Goal: Browse casually: Explore the website without a specific task or goal

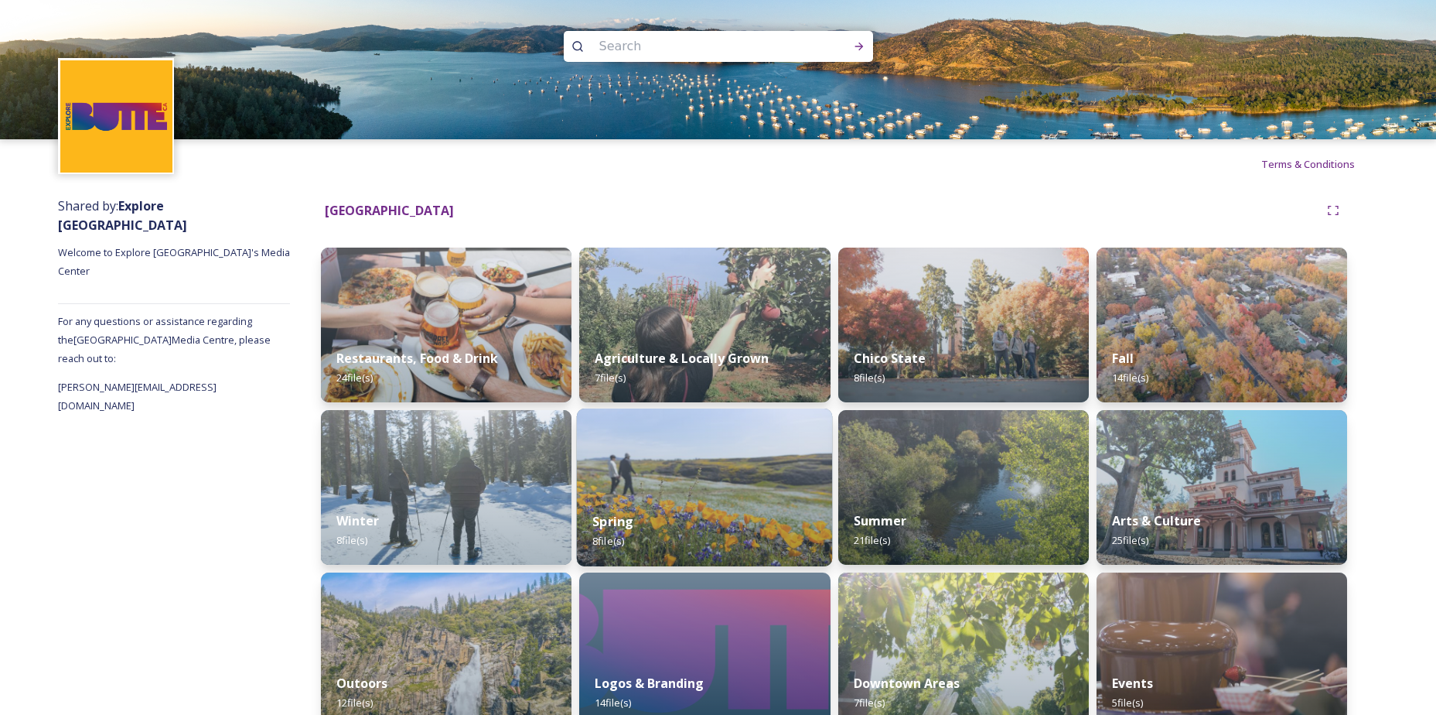
scroll to position [28, 0]
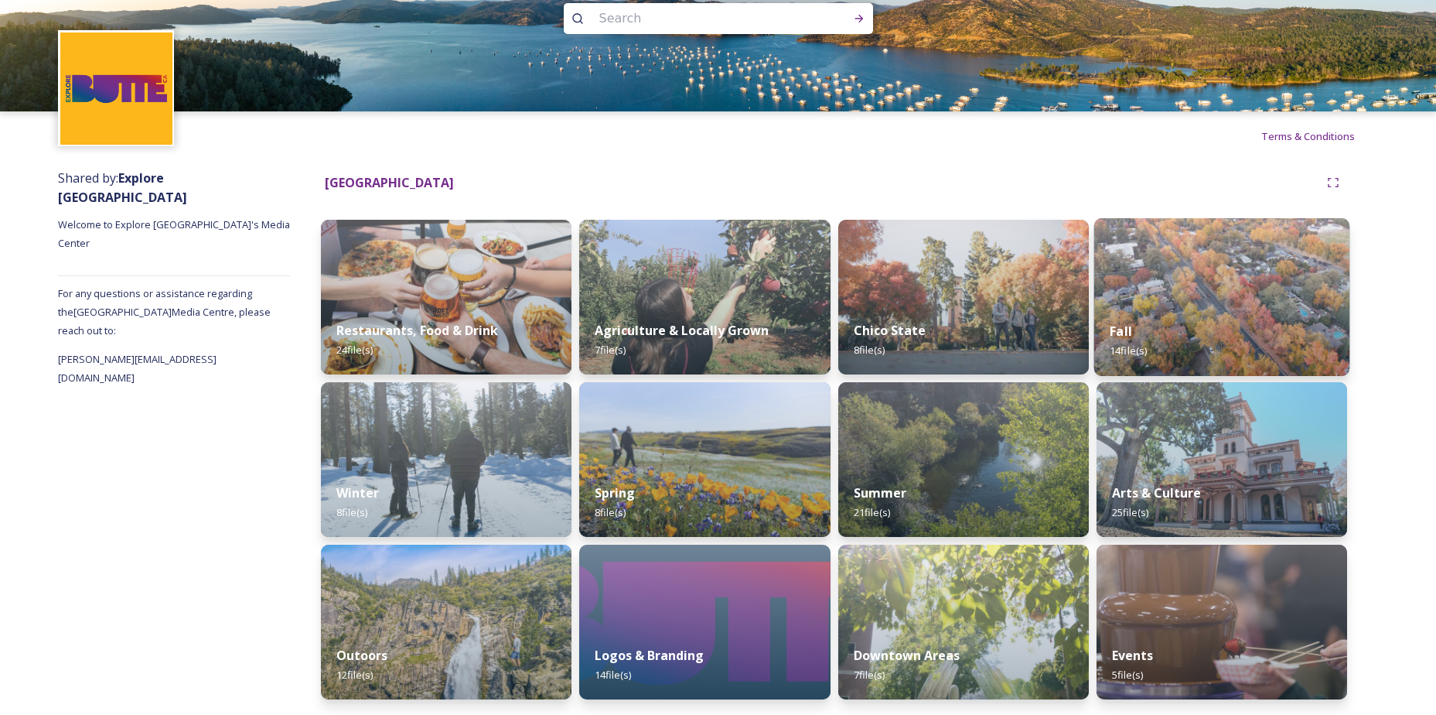
click at [1265, 333] on div "Fall 14 file(s)" at bounding box center [1222, 340] width 256 height 70
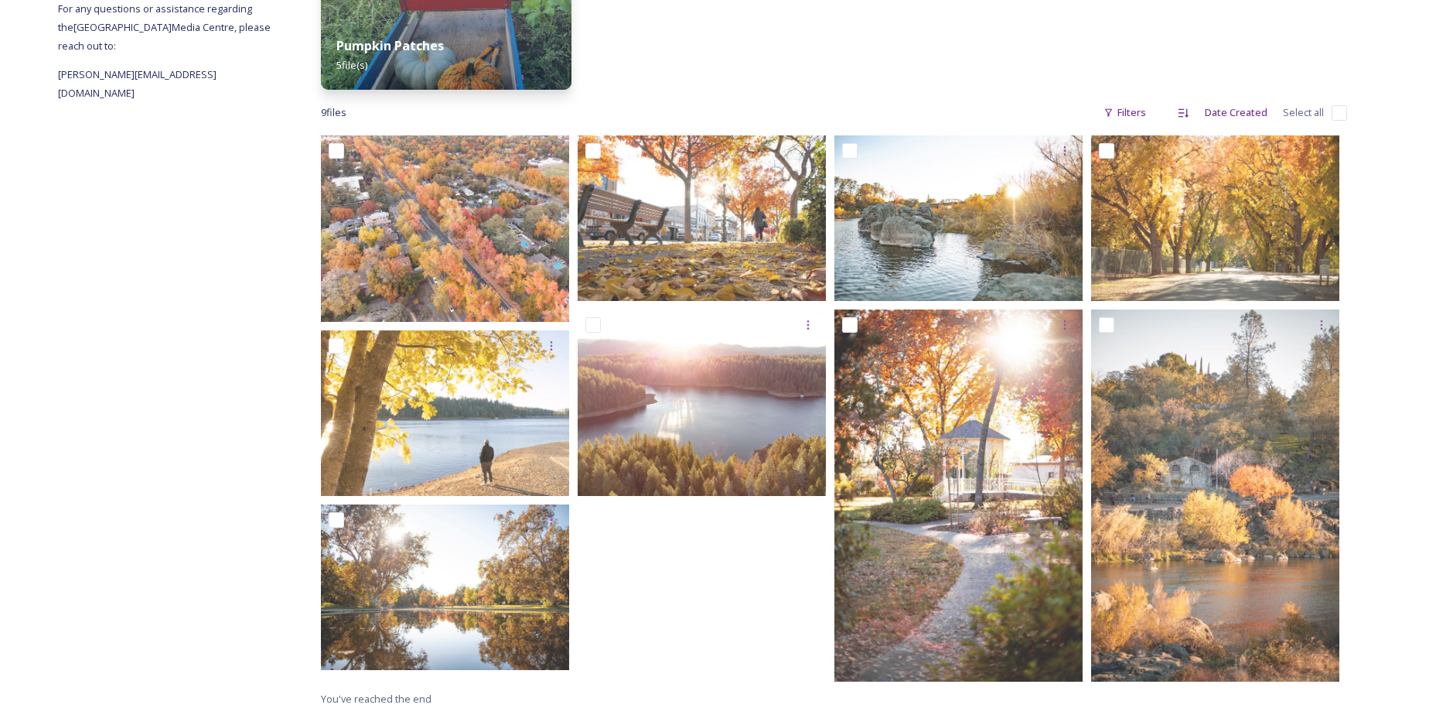
scroll to position [313, 0]
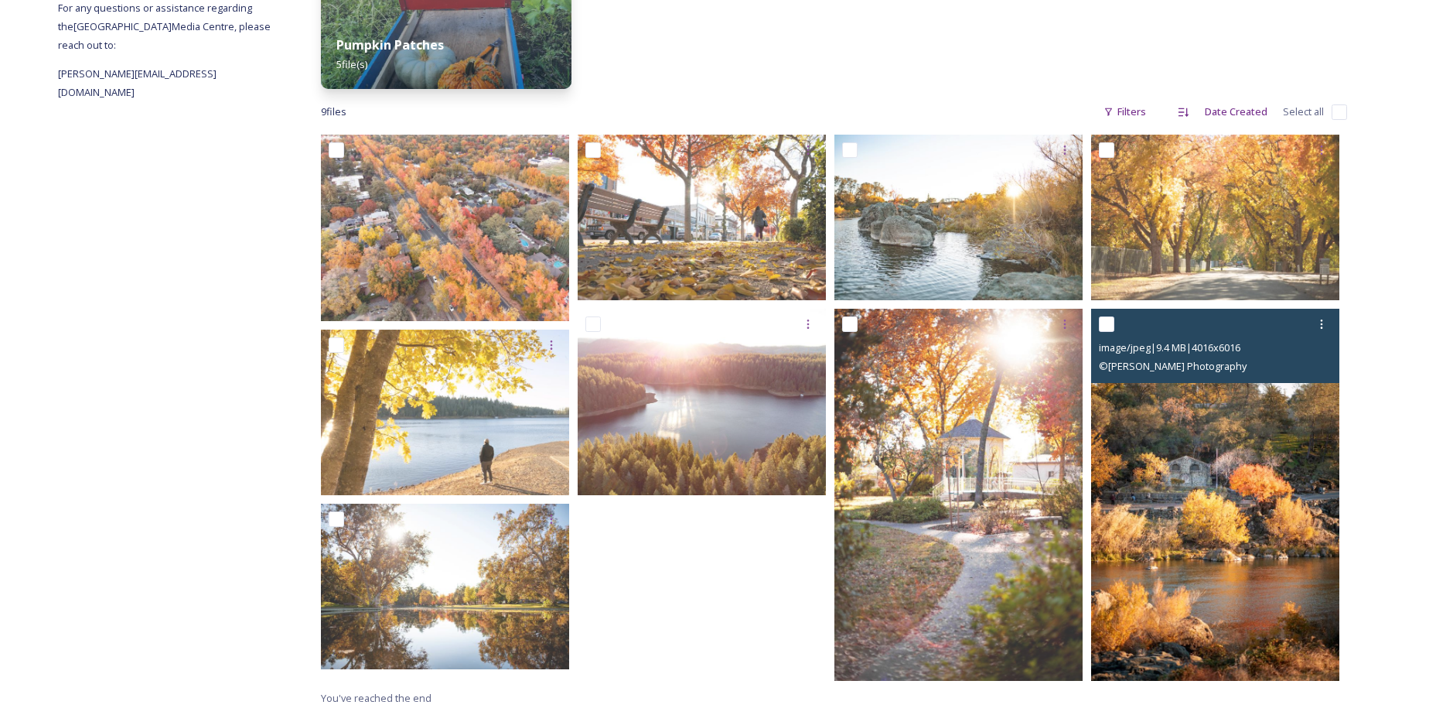
click at [1247, 503] on img at bounding box center [1215, 495] width 248 height 372
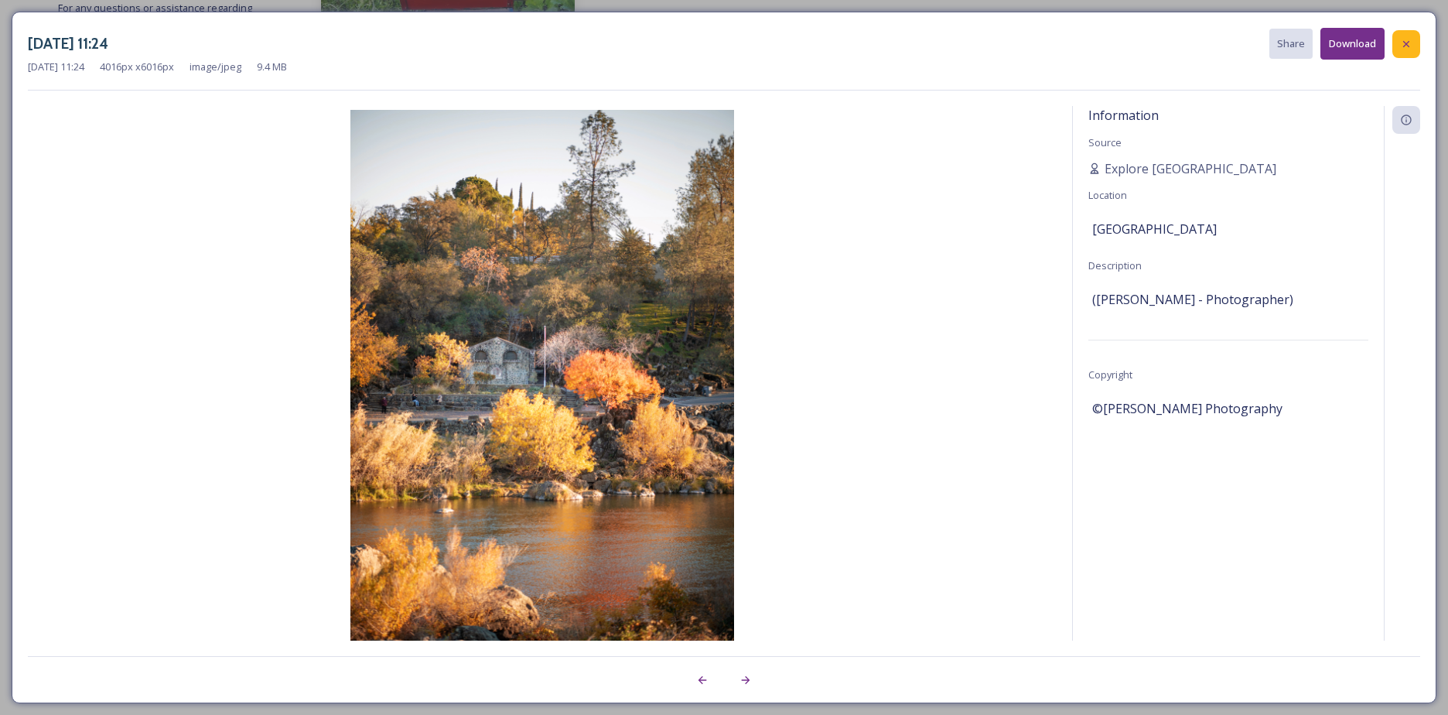
click at [1401, 46] on icon at bounding box center [1406, 44] width 12 height 12
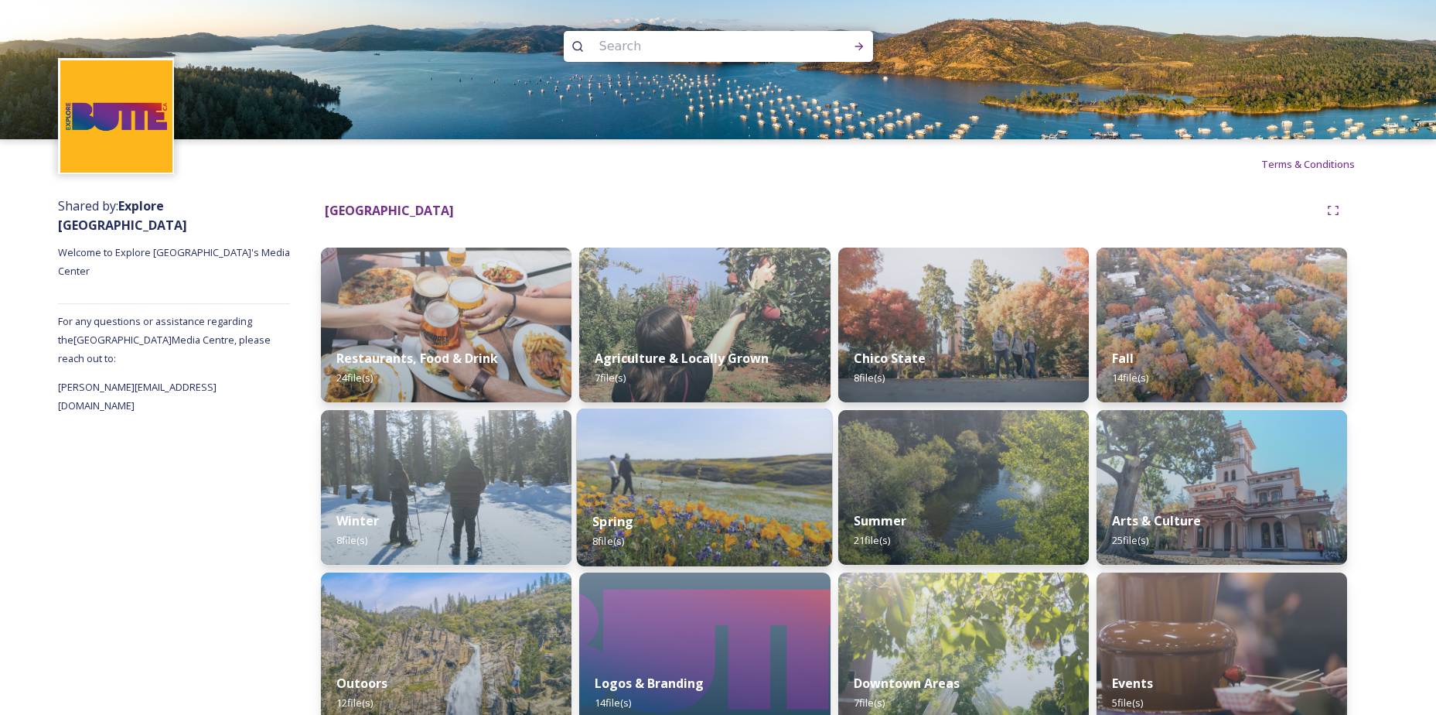
scroll to position [28, 0]
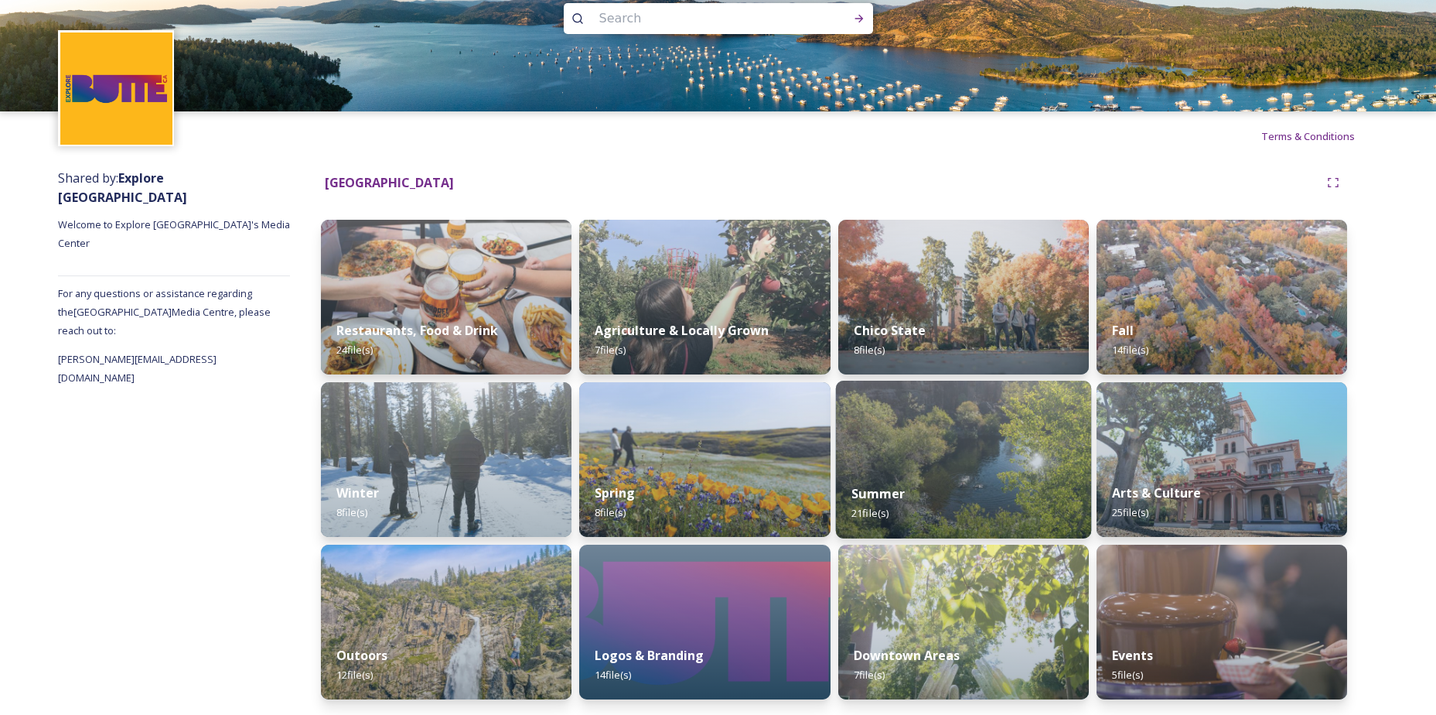
click at [1008, 489] on div "Summer 21 file(s)" at bounding box center [963, 503] width 256 height 70
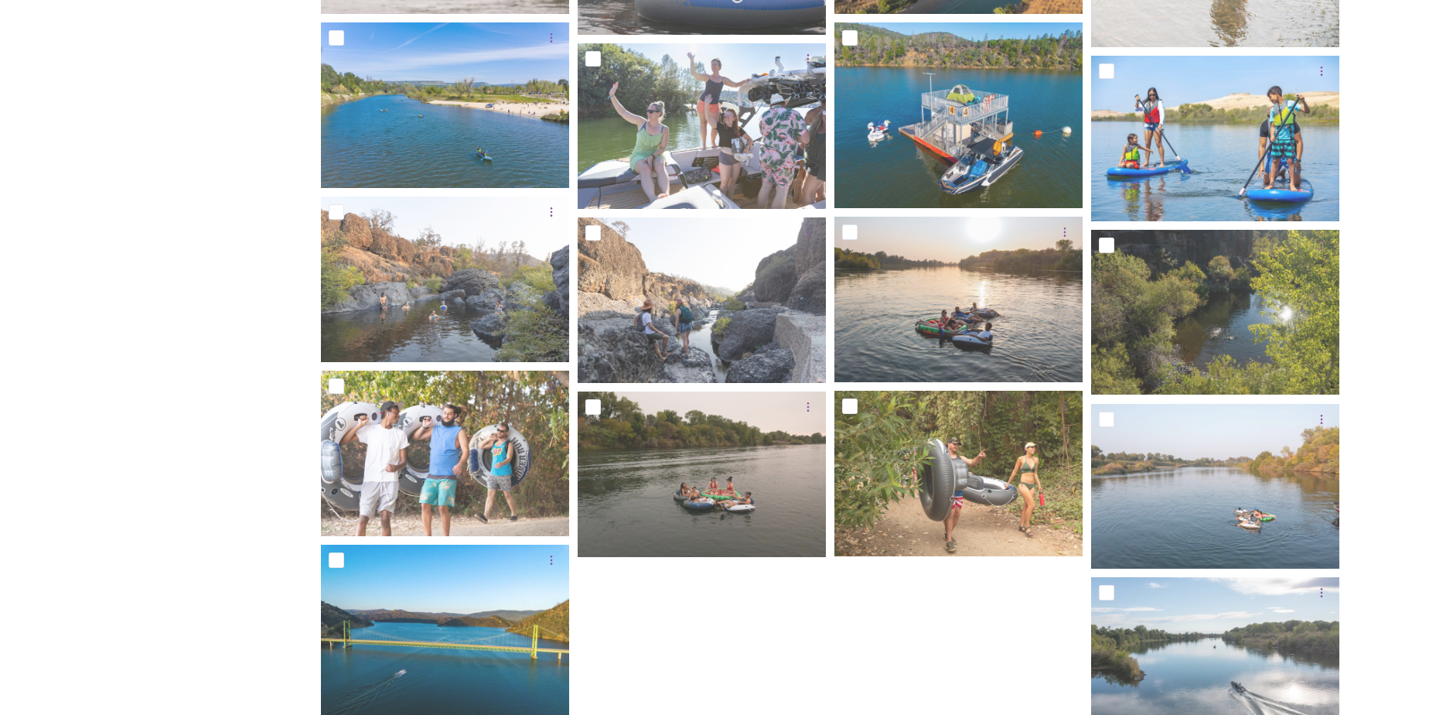
scroll to position [680, 0]
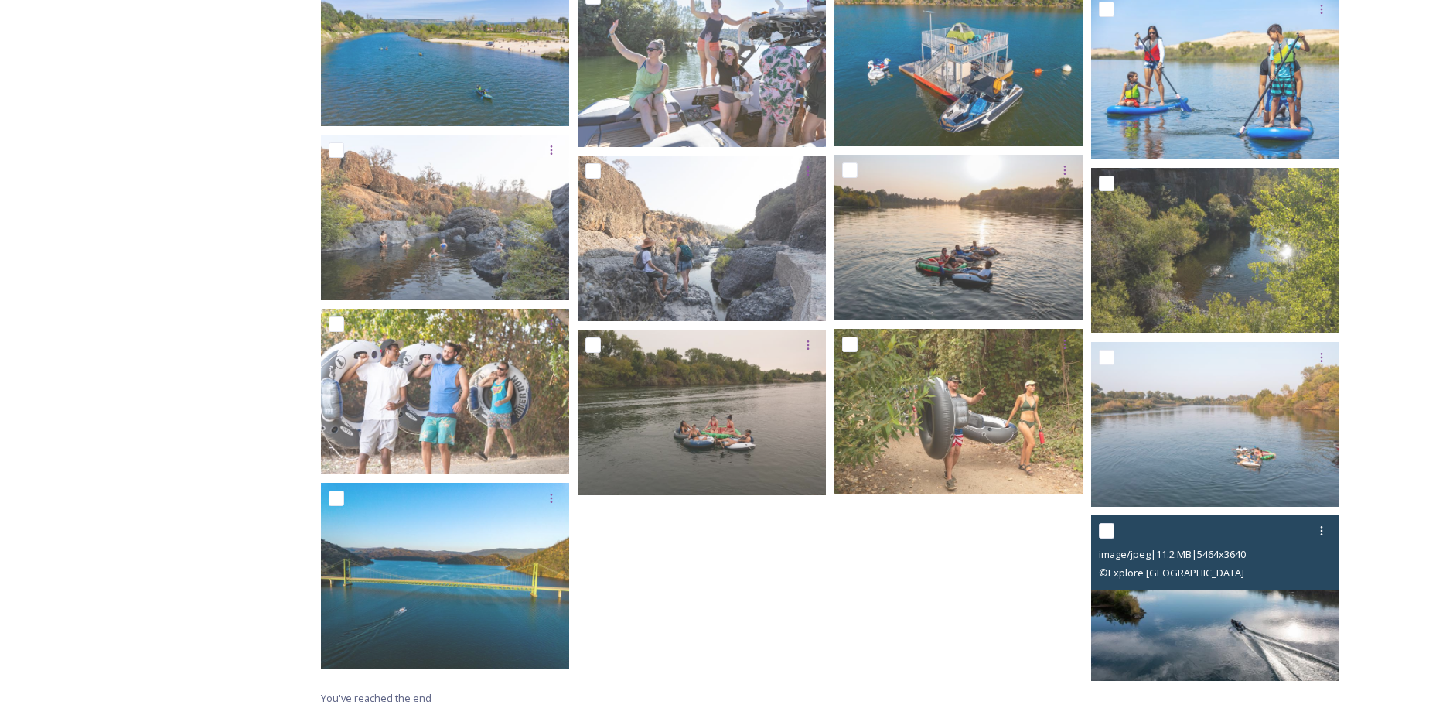
click at [1196, 595] on img at bounding box center [1215, 597] width 248 height 165
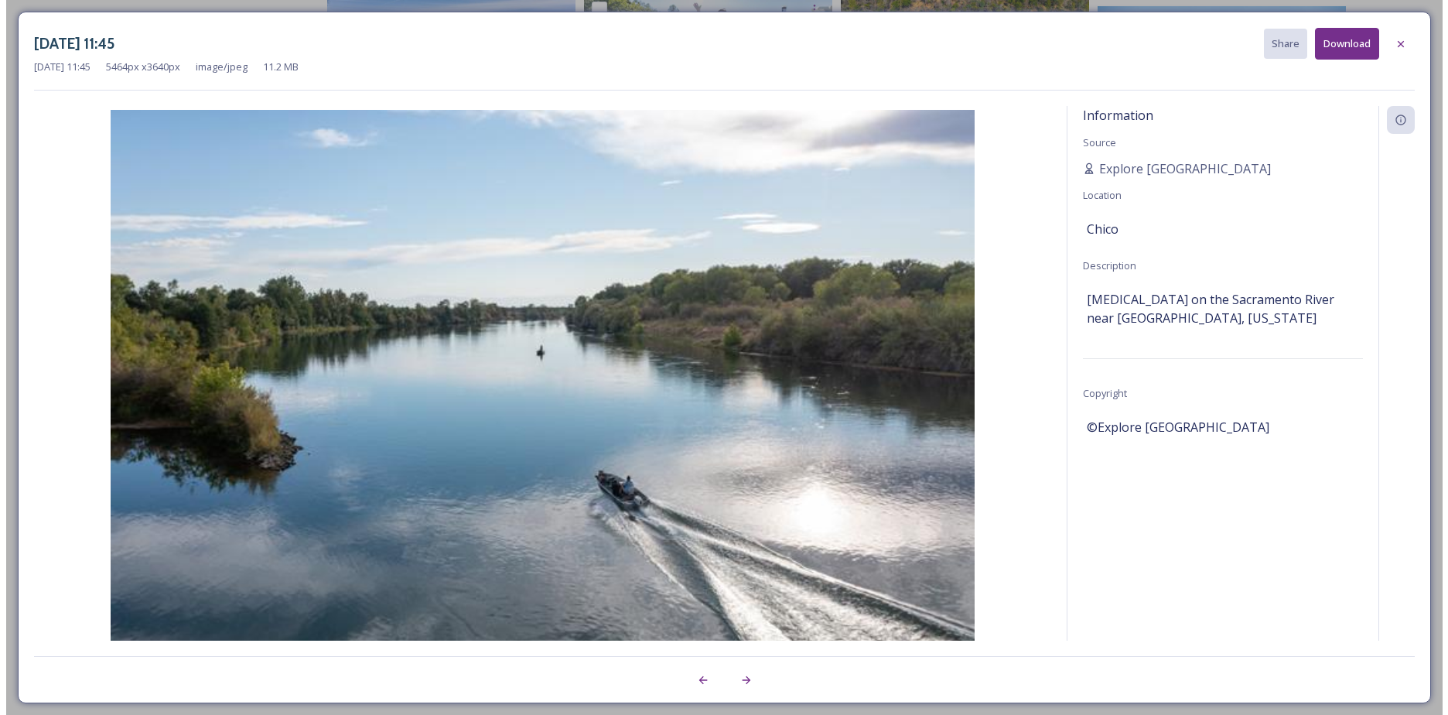
scroll to position [668, 0]
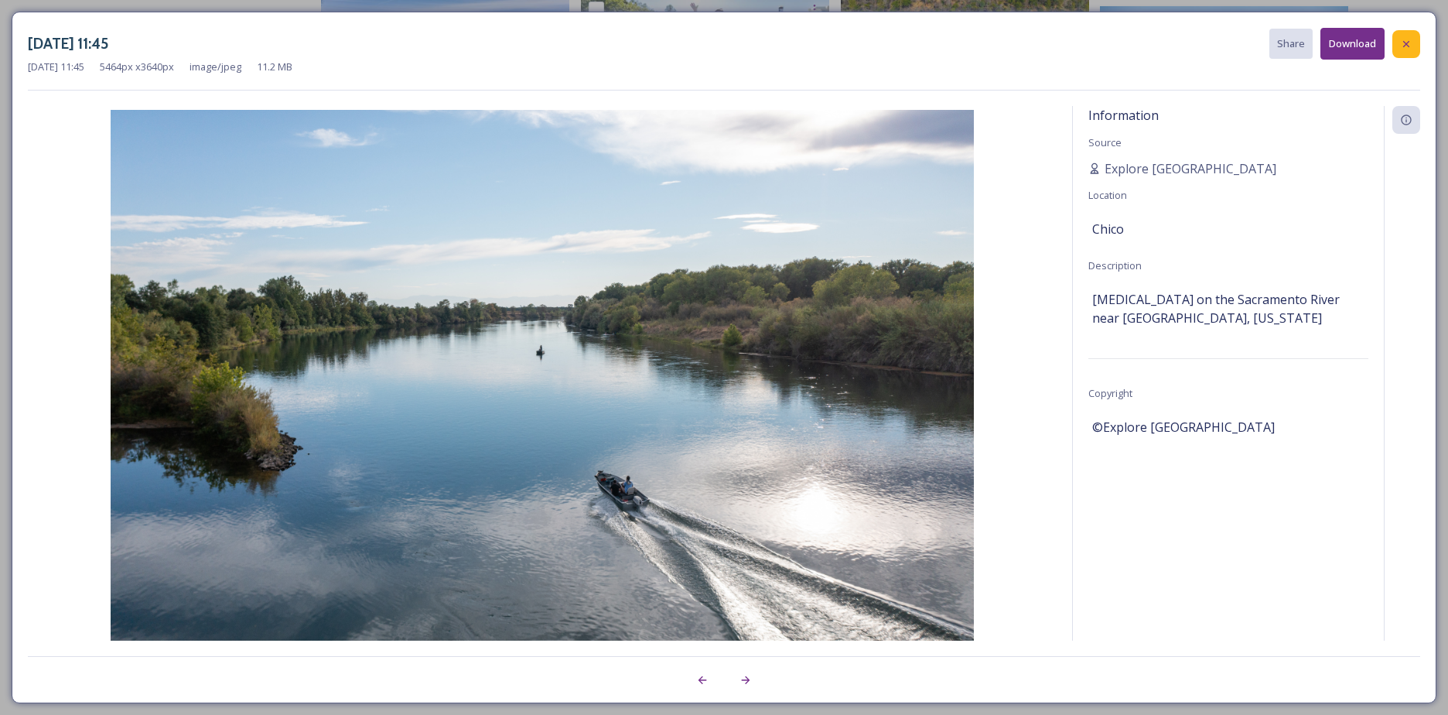
click at [1406, 43] on icon at bounding box center [1406, 43] width 6 height 6
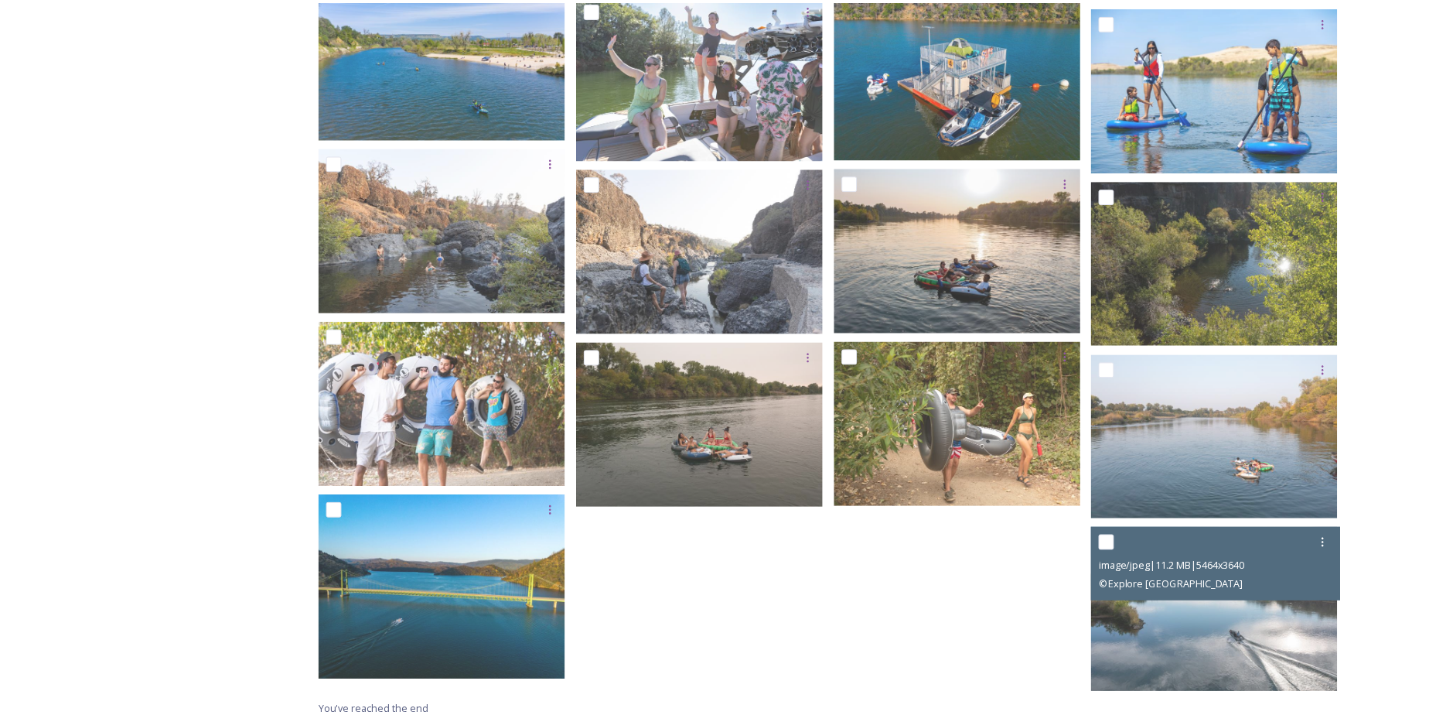
scroll to position [680, 0]
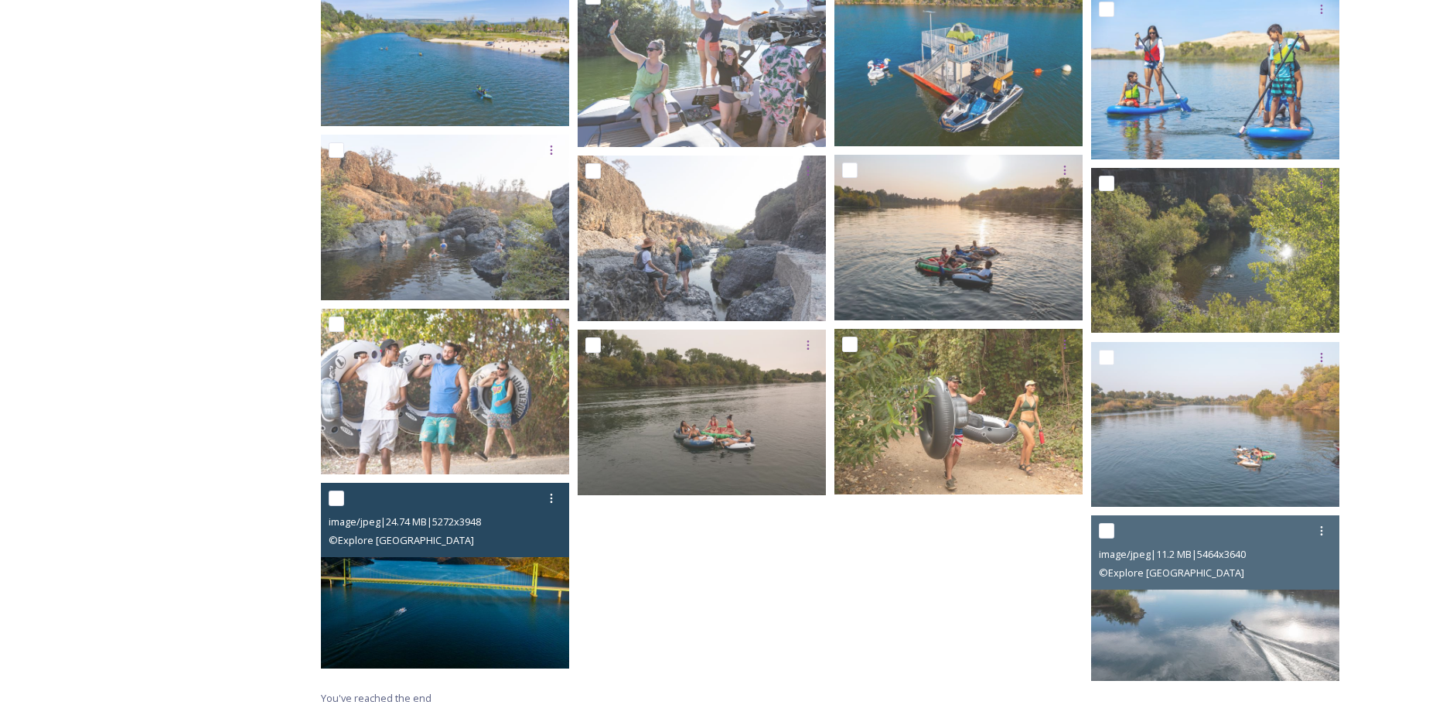
click at [542, 572] on img at bounding box center [445, 576] width 248 height 186
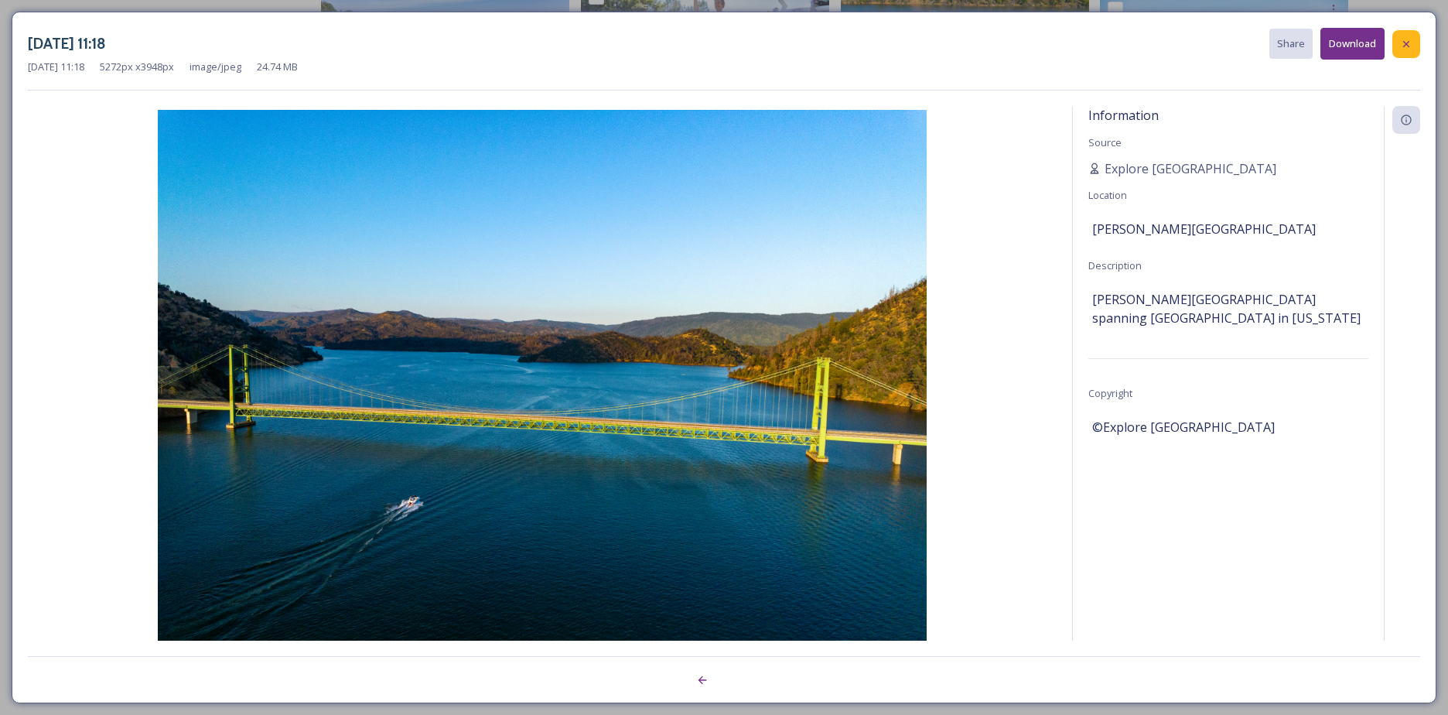
click at [1409, 42] on icon at bounding box center [1406, 44] width 12 height 12
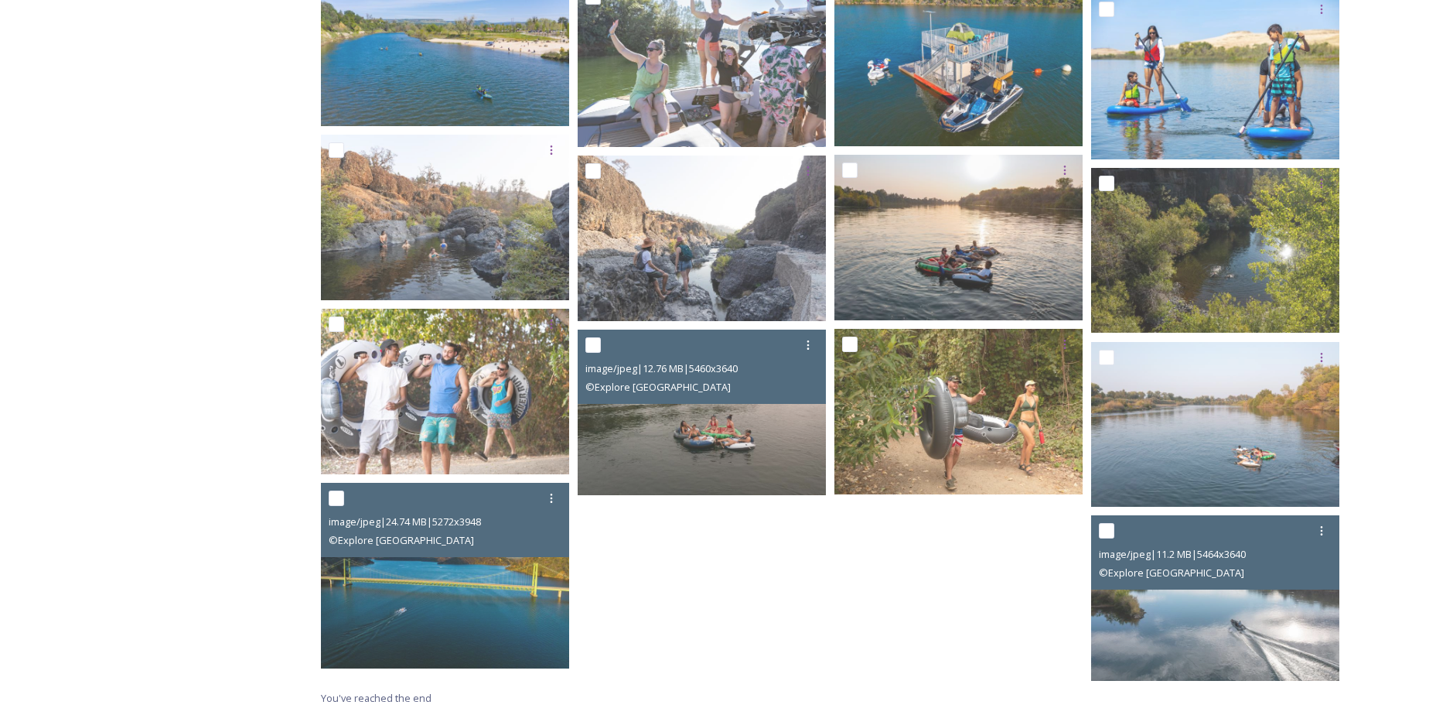
scroll to position [139, 0]
